Goal: Transaction & Acquisition: Register for event/course

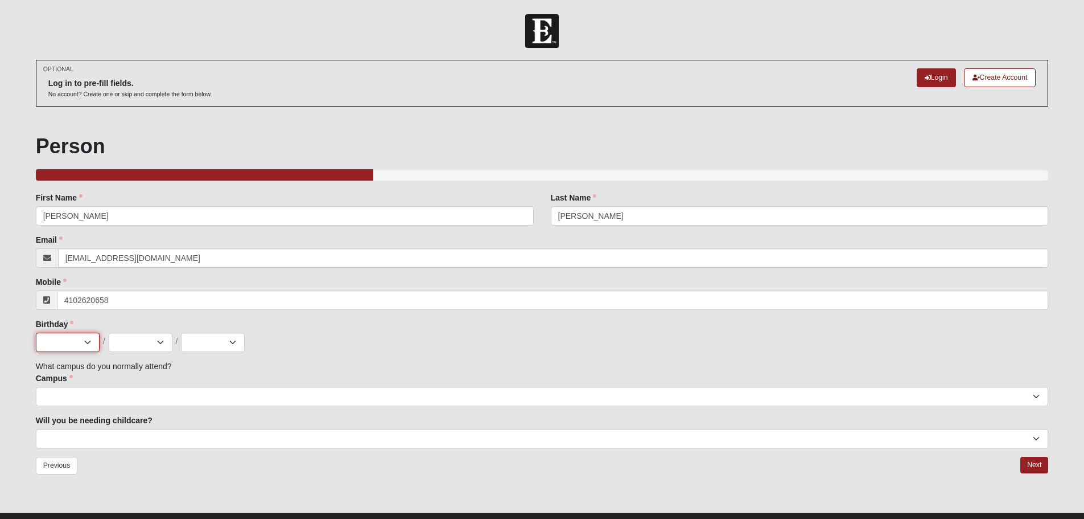
type input "[PHONE_NUMBER]"
select select "9"
select select "7"
select select "1982"
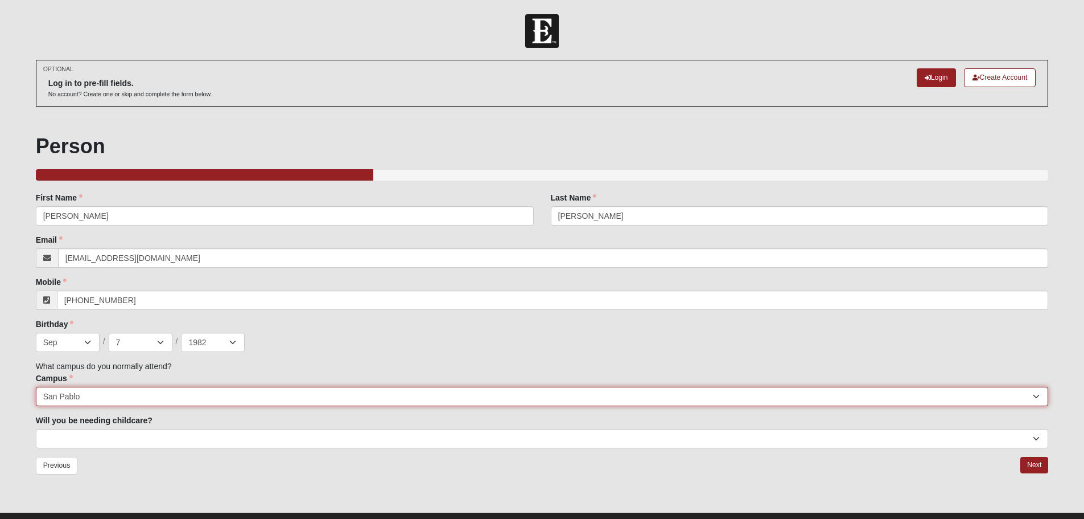
select select "11"
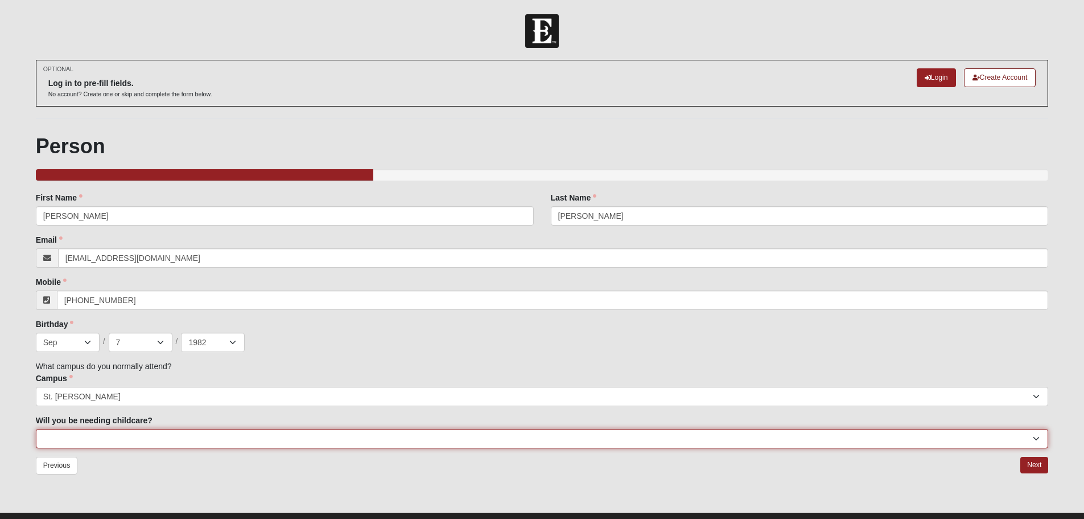
click at [101, 176] on select "No Yes" at bounding box center [542, 438] width 1013 height 19
select select "No"
click at [36, 176] on select "No Yes" at bounding box center [542, 438] width 1013 height 19
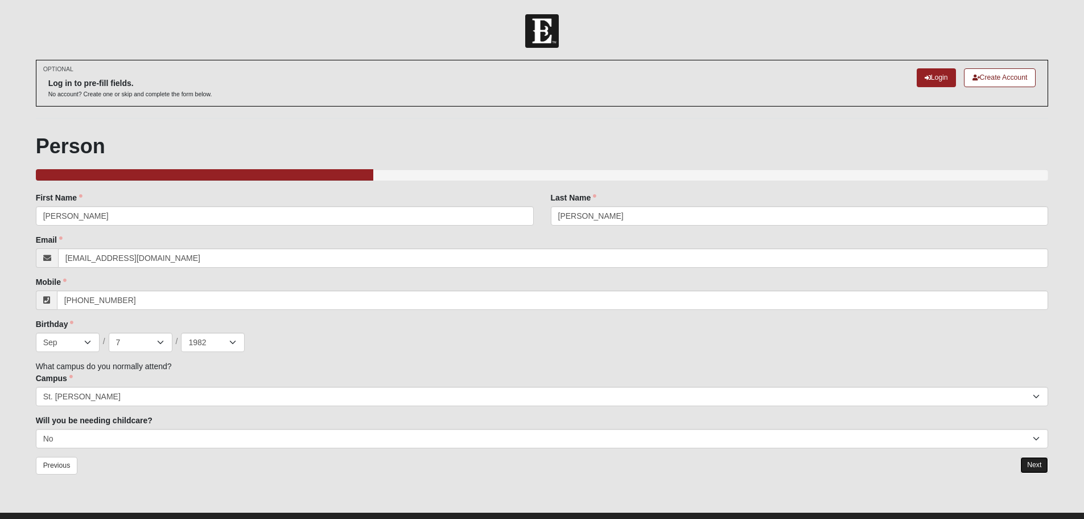
click at [434, 176] on link "Next" at bounding box center [1035, 465] width 28 height 17
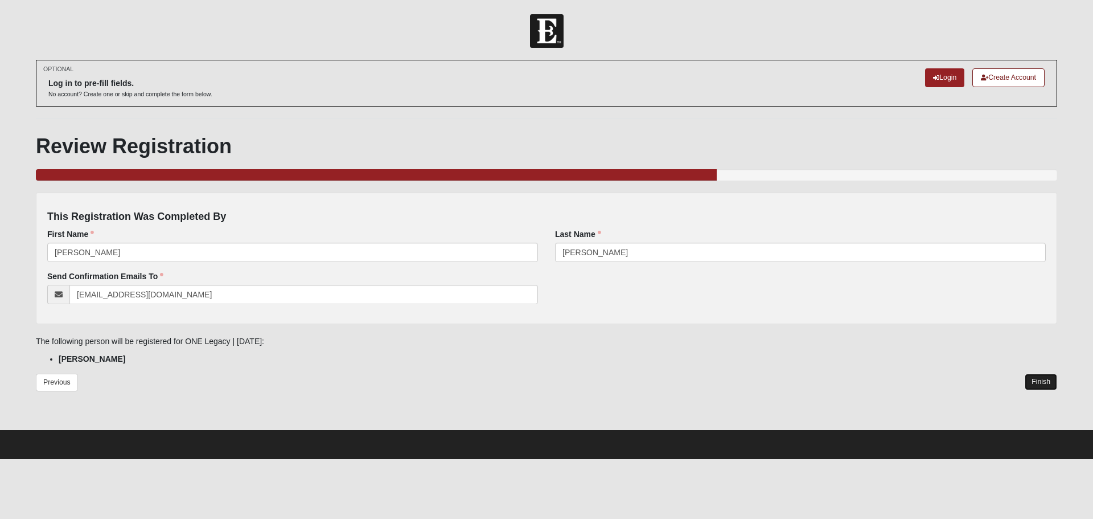
click at [434, 176] on link "Finish" at bounding box center [1041, 381] width 32 height 17
